Goal: Use online tool/utility: Utilize a website feature to perform a specific function

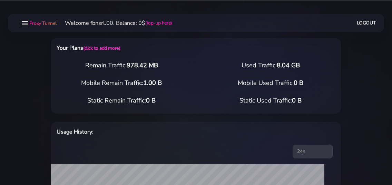
select select "static"
select select "IT"
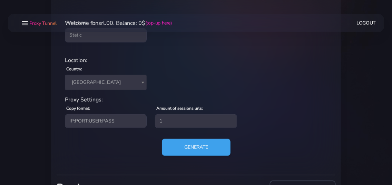
click at [177, 144] on button "Generate" at bounding box center [196, 147] width 69 height 17
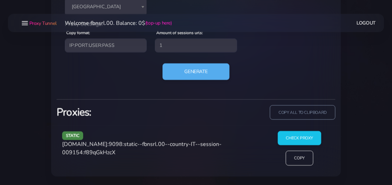
scroll to position [345, 0]
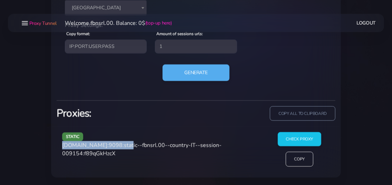
drag, startPoint x: 64, startPoint y: 145, endPoint x: 121, endPoint y: 145, distance: 58.0
click at [121, 145] on span "[DOMAIN_NAME]:9098:static--fbnsrl.00--country-IT--session-009154:f89qGkHzcX" at bounding box center [141, 150] width 159 height 16
copy span "[DOMAIN_NAME]:9098"
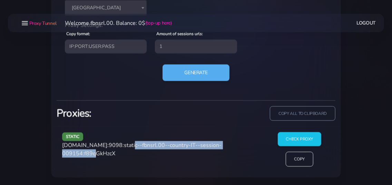
drag, startPoint x: 125, startPoint y: 143, endPoint x: 103, endPoint y: 158, distance: 26.7
click at [103, 158] on div "static [DOMAIN_NAME]:9098:static--fbnsrl.00--country-IT--session-009154:f89qGkH…" at bounding box center [161, 152] width 207 height 40
copy span "static--fbnsrl.00--country-IT--session-009154"
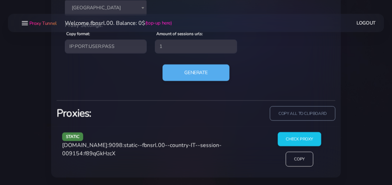
click at [131, 152] on span "[DOMAIN_NAME]:9098:static--fbnsrl.00--country-IT--session-009154:f89qGkHzcX" at bounding box center [141, 150] width 159 height 16
copy span "f89qGkHzcX"
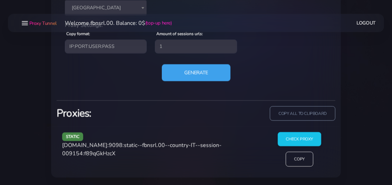
click at [193, 72] on button "Generate" at bounding box center [196, 72] width 69 height 17
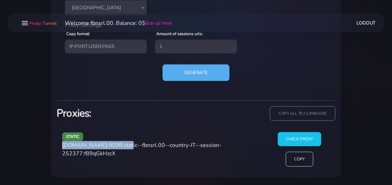
drag, startPoint x: 62, startPoint y: 144, endPoint x: 122, endPoint y: 145, distance: 60.1
click at [122, 145] on div "static [DOMAIN_NAME]:9098:static--fbnsrl.00--country-IT--session-252377:f89qGkH…" at bounding box center [161, 152] width 207 height 40
copy span "[DOMAIN_NAME]:9098"
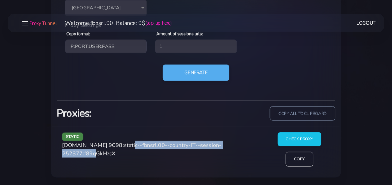
drag, startPoint x: 125, startPoint y: 144, endPoint x: 102, endPoint y: 157, distance: 25.8
click at [102, 157] on div "static [DOMAIN_NAME]:9098:static--fbnsrl.00--country-IT--session-252377:f89qGkH…" at bounding box center [161, 152] width 207 height 40
copy span "static--fbnsrl.00--country-IT--session-252377"
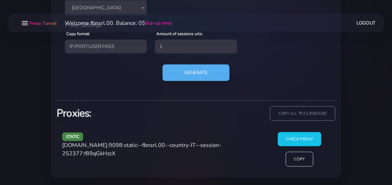
click at [123, 153] on span "[DOMAIN_NAME]:9098:static--fbnsrl.00--country-IT--session-252377:f89qGkHzcX" at bounding box center [141, 150] width 159 height 16
copy span "f89qGkHzcX"
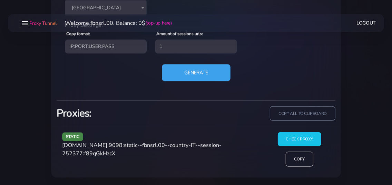
click at [183, 72] on button "Generate" at bounding box center [196, 72] width 69 height 17
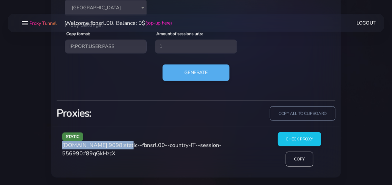
drag, startPoint x: 63, startPoint y: 144, endPoint x: 122, endPoint y: 145, distance: 58.7
click at [122, 145] on span "[DOMAIN_NAME]:9098:static--fbnsrl.00--country-IT--session-556990:f89qGkHzcX" at bounding box center [141, 150] width 159 height 16
copy span "[DOMAIN_NAME]:9098"
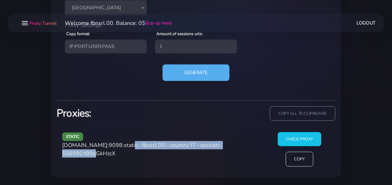
drag, startPoint x: 125, startPoint y: 145, endPoint x: 102, endPoint y: 157, distance: 26.1
click at [102, 157] on div "static [DOMAIN_NAME]:9098:static--fbnsrl.00--country-IT--session-556990:f89qGkH…" at bounding box center [161, 152] width 207 height 40
copy span "static--fbnsrl.00--country-IT--session-556990"
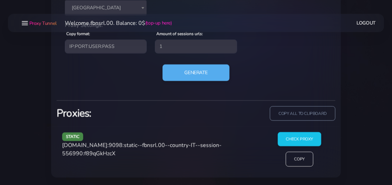
click at [114, 154] on span "[DOMAIN_NAME]:9098:static--fbnsrl.00--country-IT--session-556990:f89qGkHzcX" at bounding box center [141, 150] width 159 height 16
copy span "f89qGkHzcX"
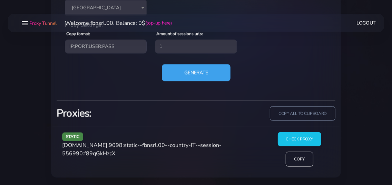
click at [185, 74] on button "Generate" at bounding box center [196, 72] width 69 height 17
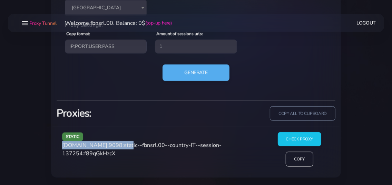
drag, startPoint x: 62, startPoint y: 145, endPoint x: 123, endPoint y: 147, distance: 60.8
click at [123, 147] on div "static [DOMAIN_NAME]:9098:static--fbnsrl.00--country-IT--session-137254:f89qGkH…" at bounding box center [161, 152] width 207 height 40
copy span "[DOMAIN_NAME]:9098"
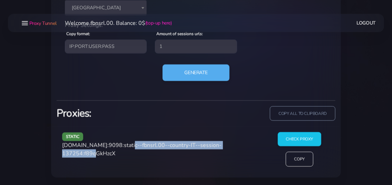
drag, startPoint x: 125, startPoint y: 145, endPoint x: 102, endPoint y: 157, distance: 25.9
click at [102, 157] on div "static [DOMAIN_NAME]:9098:static--fbnsrl.00--country-IT--session-137254:f89qGkH…" at bounding box center [161, 152] width 207 height 40
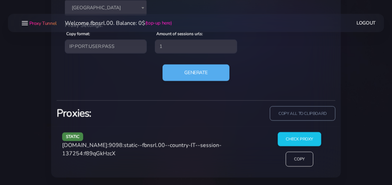
click at [127, 153] on span "[DOMAIN_NAME]:9098:static--fbnsrl.00--country-IT--session-137254:f89qGkHzcX" at bounding box center [141, 150] width 159 height 16
